Goal: Navigation & Orientation: Find specific page/section

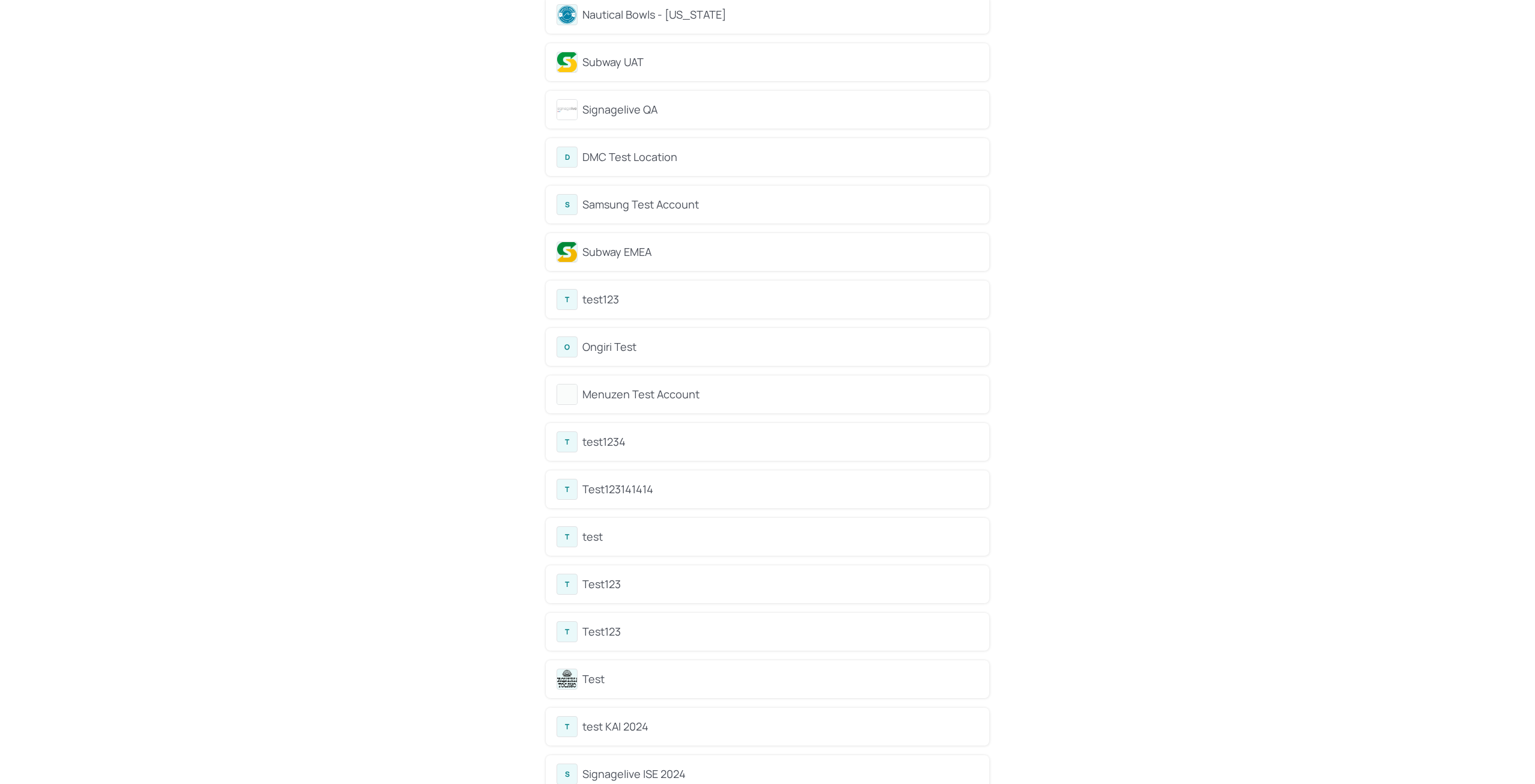
scroll to position [60, 0]
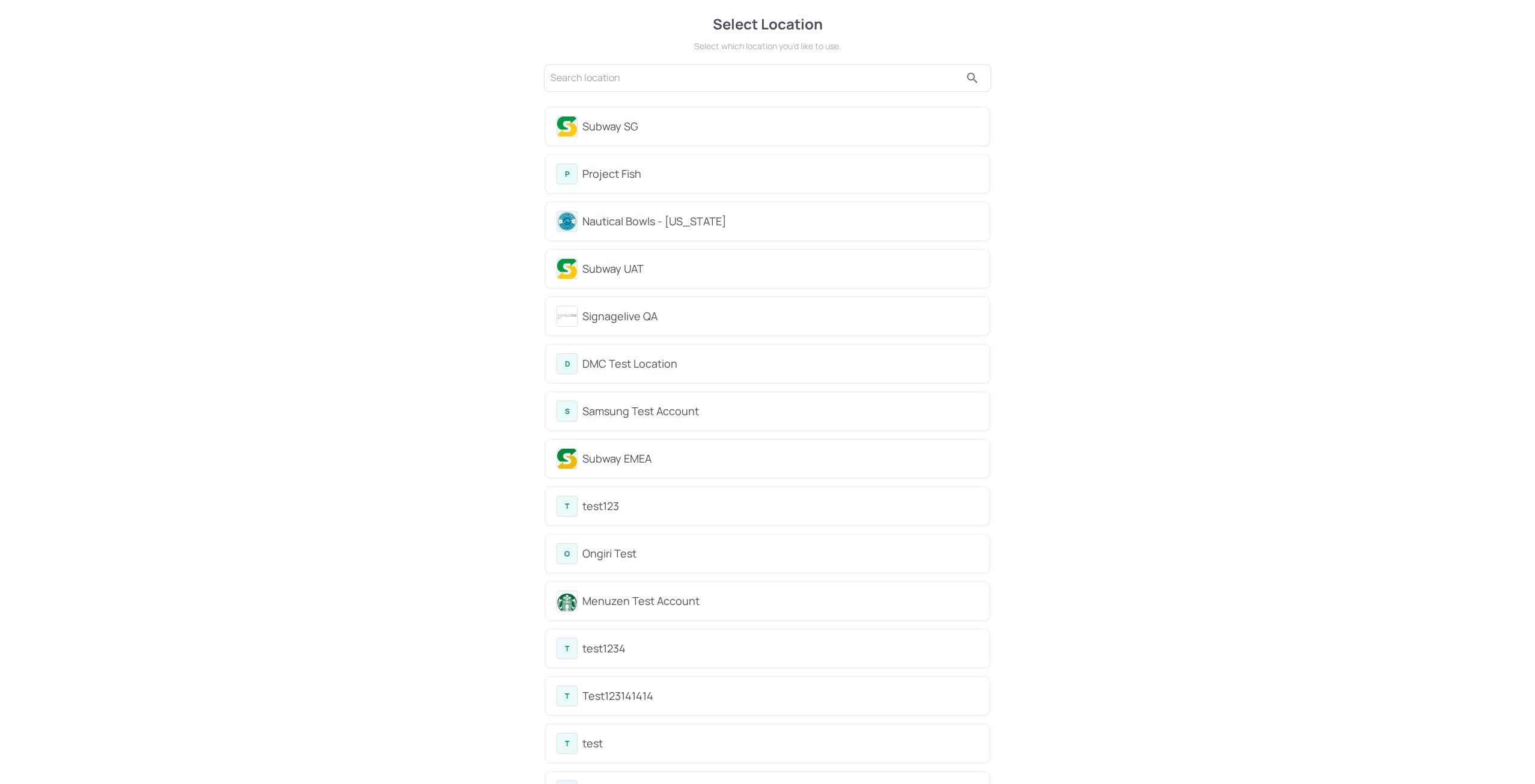
scroll to position [0, 0]
